Goal: Information Seeking & Learning: Learn about a topic

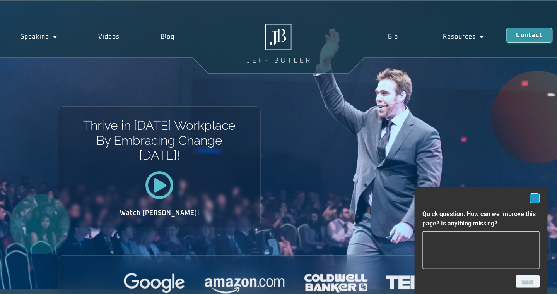
click at [538, 198] on rect "Hide survey" at bounding box center [534, 197] width 9 height 9
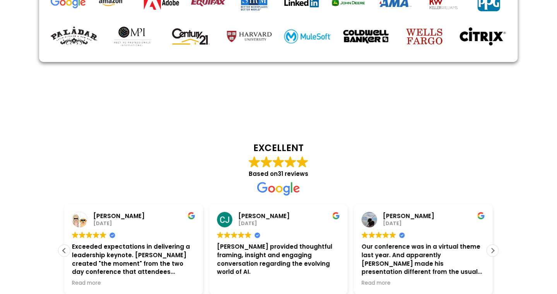
scroll to position [1813, 0]
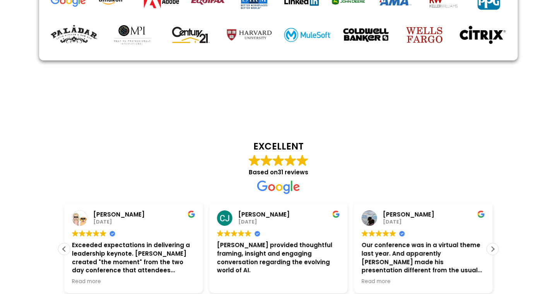
click at [362, 241] on div "Our conference was in a virtual theme last year. And apparently [PERSON_NAME] m…" at bounding box center [423, 258] width 123 height 34
click at [362, 278] on span "Read more" at bounding box center [376, 281] width 29 height 7
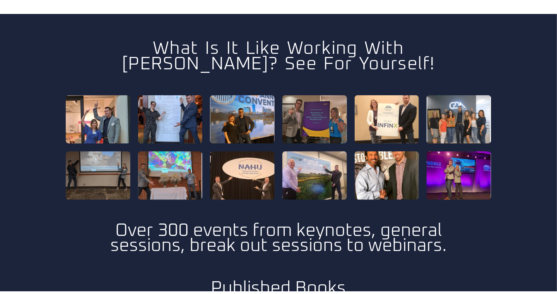
scroll to position [2200, 0]
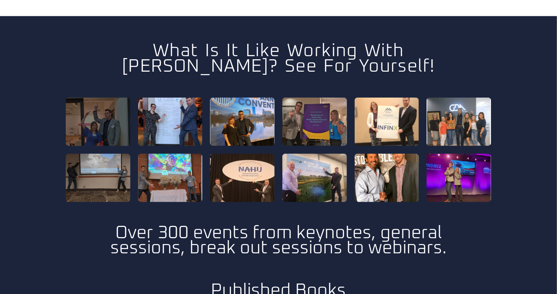
click at [100, 104] on div at bounding box center [98, 121] width 65 height 48
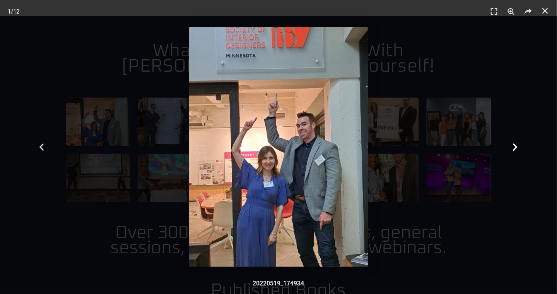
click at [514, 147] on icon "Next slide" at bounding box center [516, 147] width 10 height 10
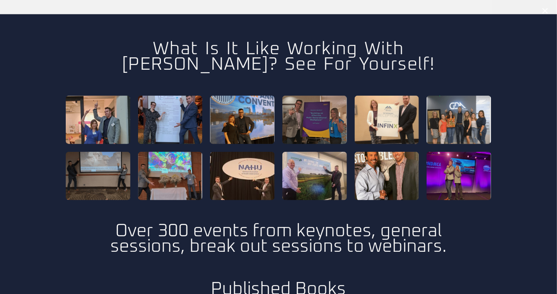
scroll to position [2141, 0]
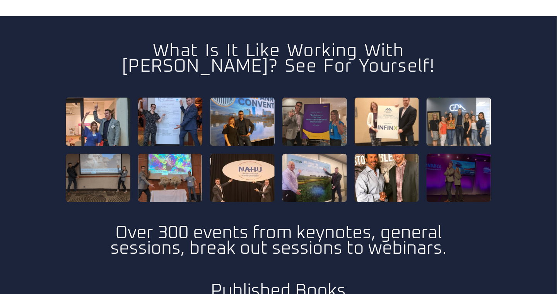
click at [455, 154] on div at bounding box center [459, 178] width 65 height 48
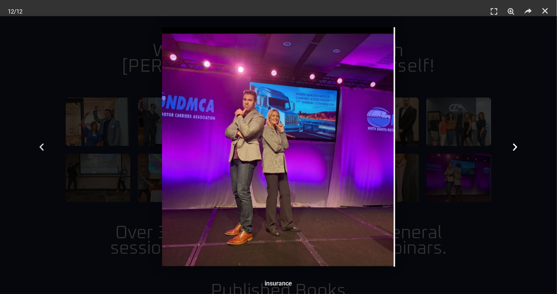
click at [483, 104] on div "Next" at bounding box center [515, 147] width 84 height 294
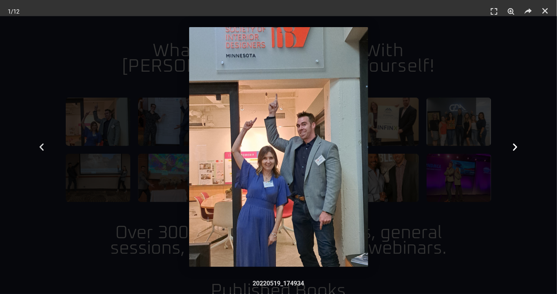
click at [487, 117] on div "Next" at bounding box center [515, 147] width 84 height 294
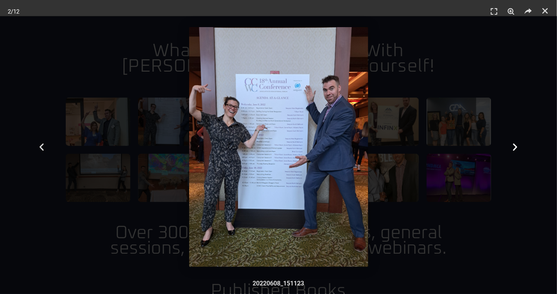
click at [498, 116] on div "Next" at bounding box center [515, 147] width 84 height 294
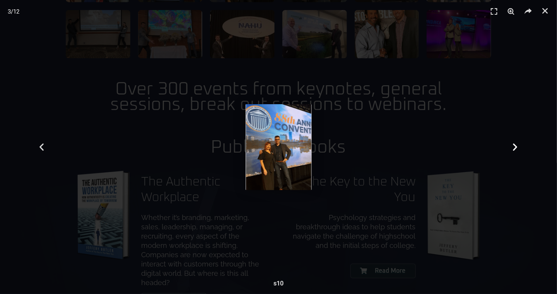
scroll to position [2285, 0]
click at [519, 85] on div "Next" at bounding box center [515, 147] width 84 height 294
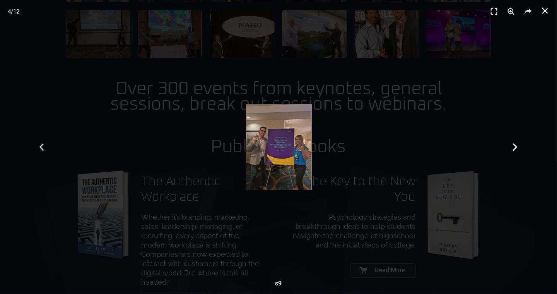
click at [545, 10] on icon "Close (Esc)" at bounding box center [546, 11] width 8 height 8
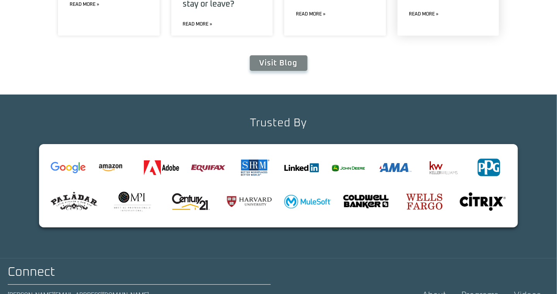
scroll to position [2849, 0]
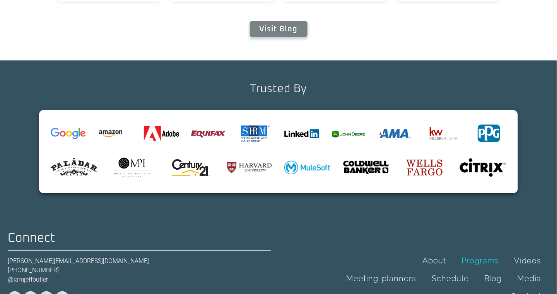
click at [482, 251] on link "Programs" at bounding box center [480, 260] width 53 height 18
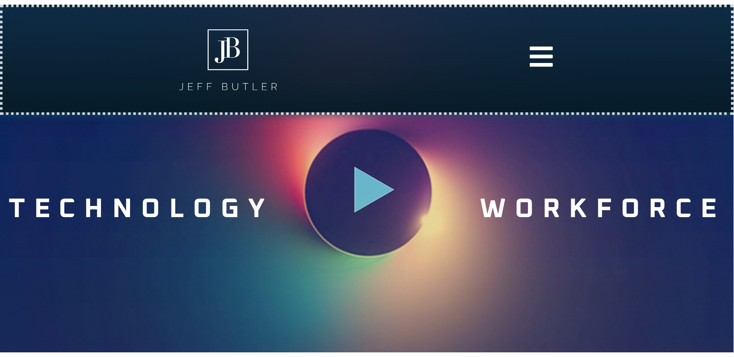
scroll to position [386, 0]
